Goal: Communication & Community: Answer question/provide support

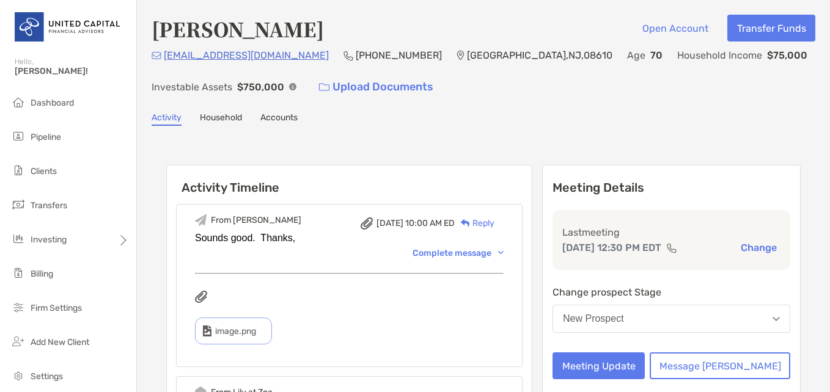
scroll to position [61, 0]
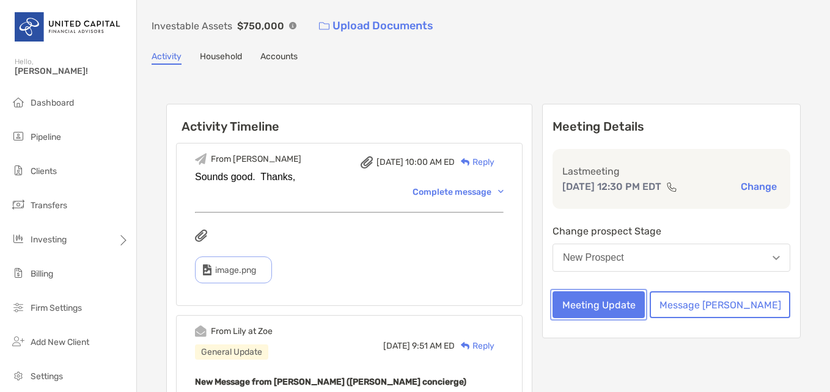
click at [642, 314] on button "Meeting Update" at bounding box center [599, 305] width 92 height 27
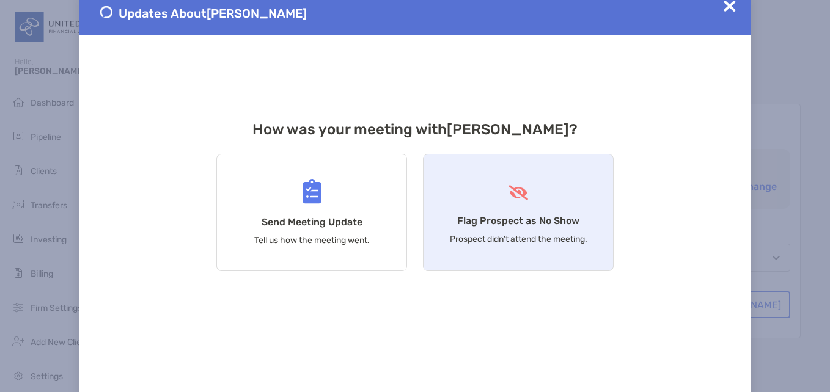
click at [537, 210] on div "Flag Prospect as No Show Prospect didn’t attend the meeting." at bounding box center [518, 212] width 191 height 117
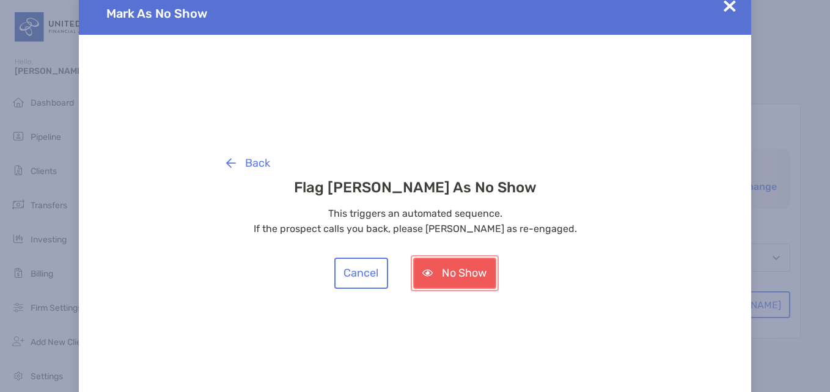
click at [469, 274] on button "No Show" at bounding box center [454, 273] width 83 height 31
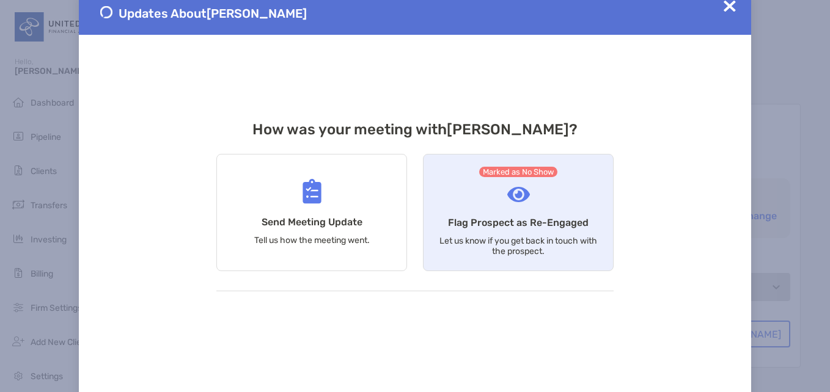
click at [533, 190] on div "Marked as No Show Flag Prospect as Re-Engaged Let us know if you get back in to…" at bounding box center [518, 212] width 191 height 117
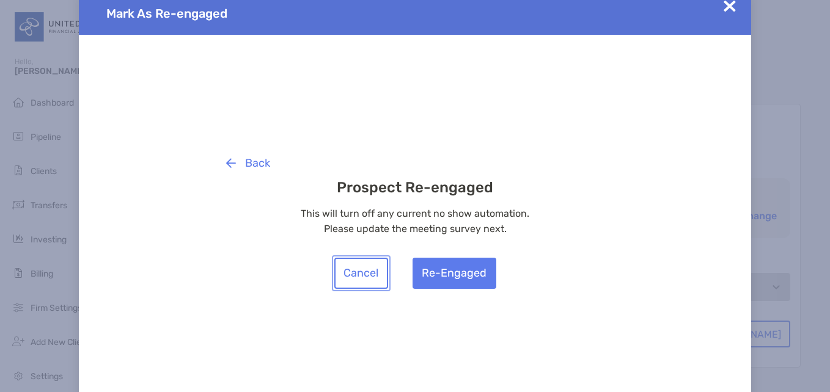
click at [370, 279] on button "Cancel" at bounding box center [361, 273] width 54 height 31
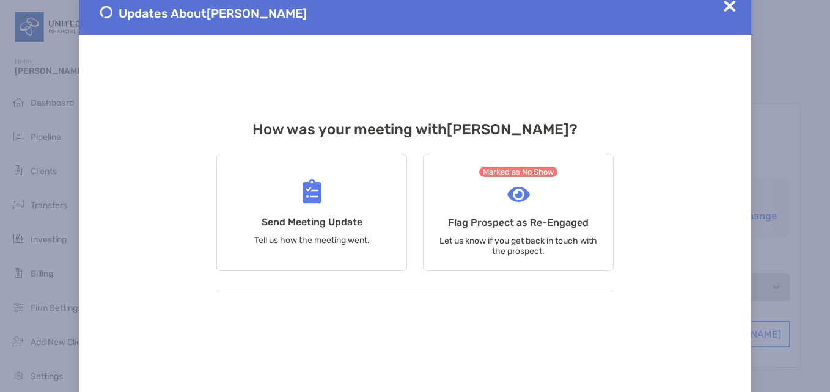
drag, startPoint x: 730, startPoint y: 2, endPoint x: 723, endPoint y: 9, distance: 10.0
click at [729, 2] on img at bounding box center [730, 6] width 12 height 12
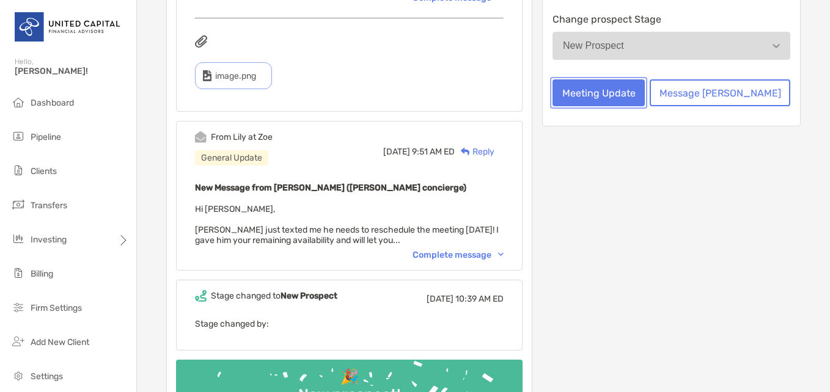
scroll to position [306, 0]
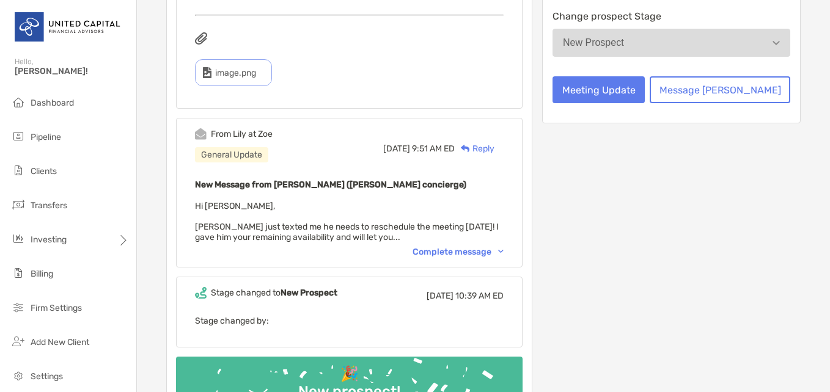
click at [485, 254] on div "Complete message" at bounding box center [458, 252] width 91 height 10
click at [495, 151] on div "Reply" at bounding box center [475, 148] width 40 height 13
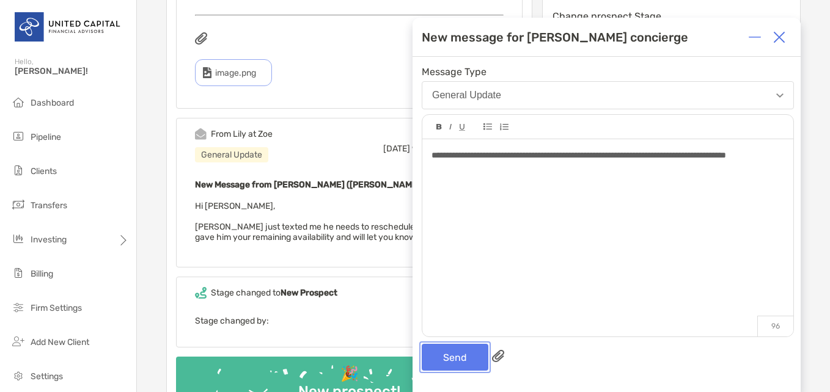
click at [454, 362] on button "Send" at bounding box center [455, 357] width 67 height 27
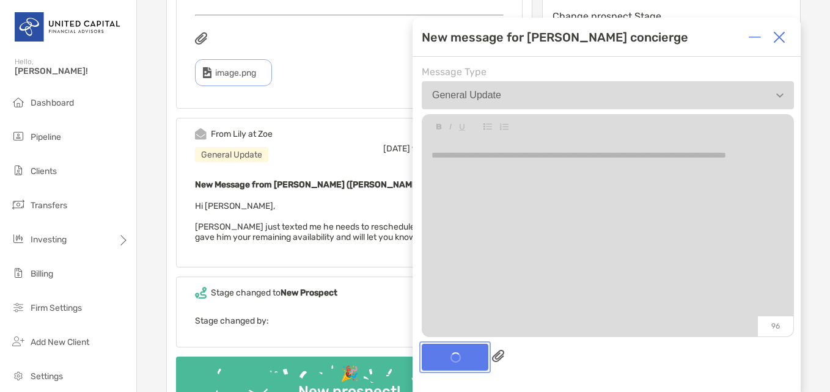
scroll to position [397, 0]
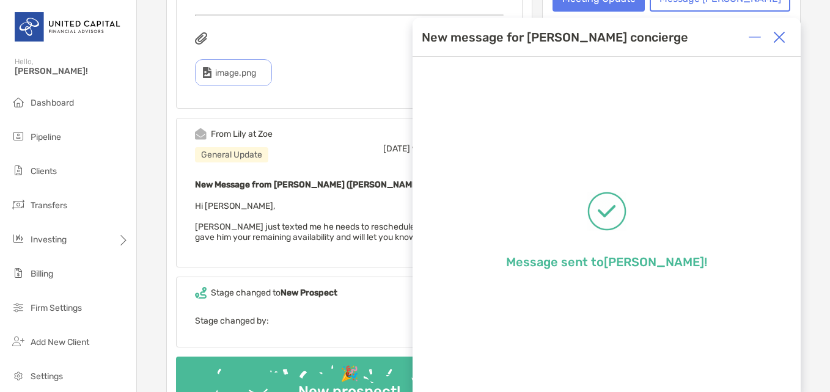
click at [786, 37] on div at bounding box center [779, 37] width 24 height 24
